Goal: Task Accomplishment & Management: Use online tool/utility

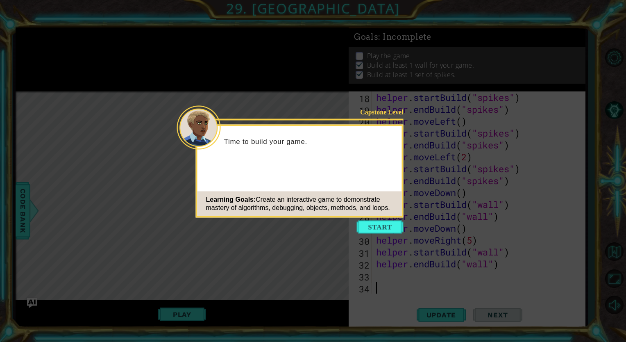
scroll to position [202, 0]
click at [380, 222] on button "Start" at bounding box center [380, 226] width 47 height 13
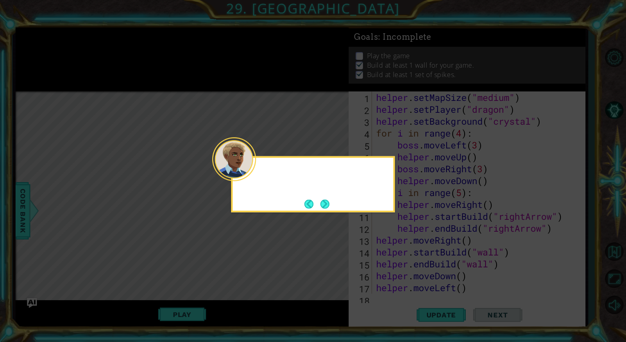
scroll to position [0, 0]
click at [321, 191] on div "Time to make it more interesting. The Helpers" at bounding box center [313, 181] width 161 height 41
click at [321, 191] on div "Time to make it more interesting. The Helpers can build a "wall" and "s" at bounding box center [313, 182] width 161 height 42
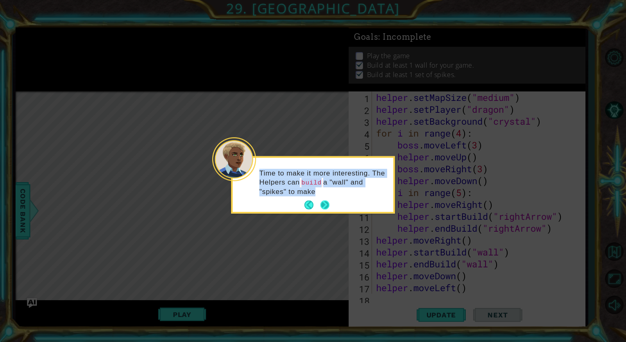
drag, startPoint x: 321, startPoint y: 191, endPoint x: 323, endPoint y: 207, distance: 16.9
click at [323, 207] on div "Time to make it more interesting. The Helpers can build a "wall" and "spikes" t…" at bounding box center [313, 185] width 161 height 54
click at [323, 207] on button "Next" at bounding box center [324, 204] width 9 height 9
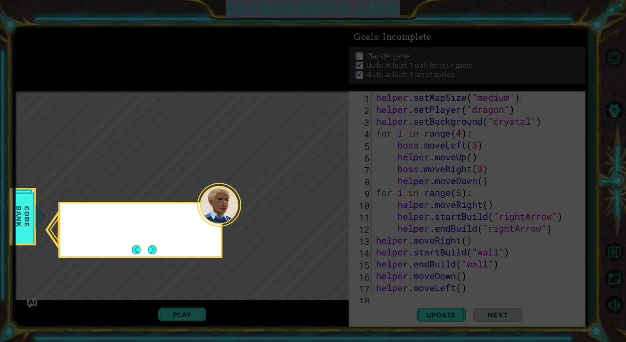
click at [323, 207] on icon at bounding box center [313, 171] width 626 height 342
click at [152, 247] on button "Next" at bounding box center [152, 249] width 9 height 9
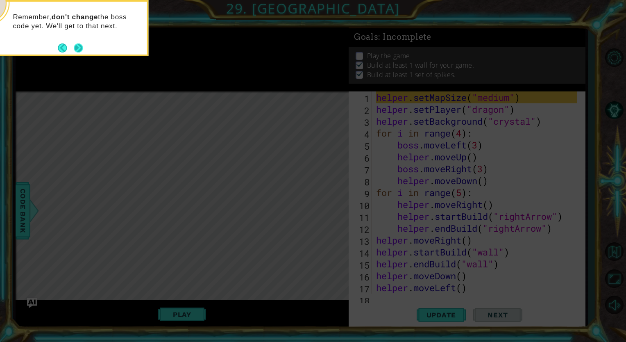
click at [81, 48] on button "Next" at bounding box center [78, 47] width 9 height 9
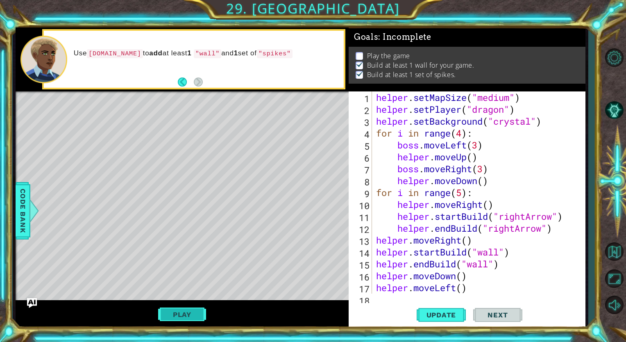
click at [179, 312] on button "Play" at bounding box center [182, 315] width 48 height 16
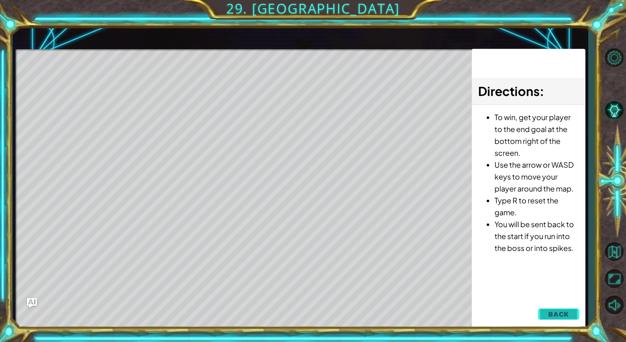
click at [546, 310] on button "Back" at bounding box center [558, 314] width 41 height 16
